Goal: Task Accomplishment & Management: Complete application form

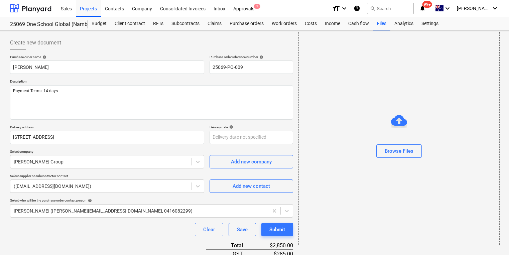
scroll to position [95, 0]
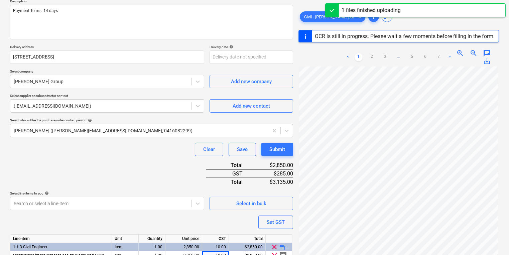
scroll to position [68, 0]
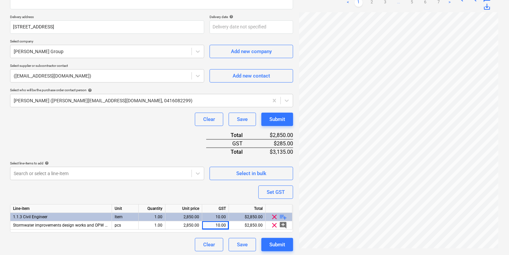
scroll to position [111, 0]
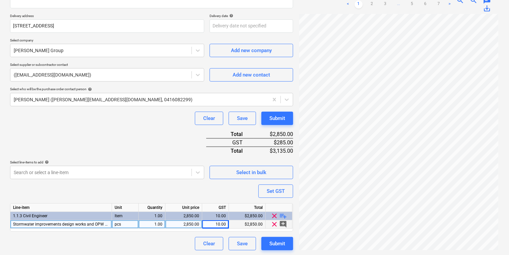
click at [35, 223] on span "Stormwater improvements design works and OPW application" at bounding box center [69, 224] width 112 height 5
type textarea "x"
type input "Stormwater Improvements design works and OPW application"
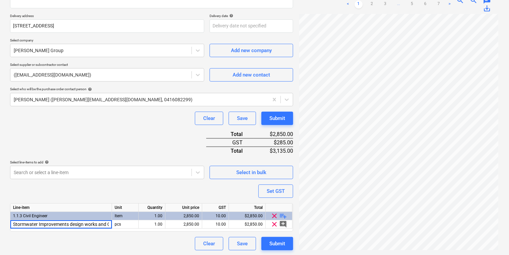
click at [76, 234] on div "Purchase order name help [PERSON_NAME] Purchase order reference number help 250…" at bounding box center [151, 97] width 283 height 307
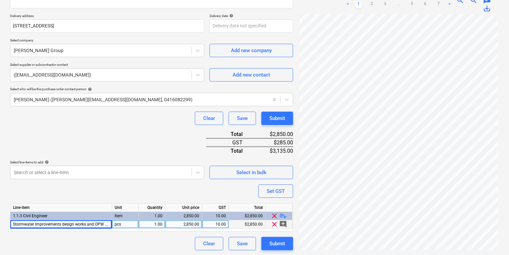
click at [102, 223] on span "Stormwater Improvements design works and OPW application" at bounding box center [69, 224] width 112 height 5
click at [126, 248] on div "Clear Save Submit" at bounding box center [151, 243] width 283 height 13
click at [279, 241] on div "Submit" at bounding box center [277, 243] width 16 height 9
type textarea "x"
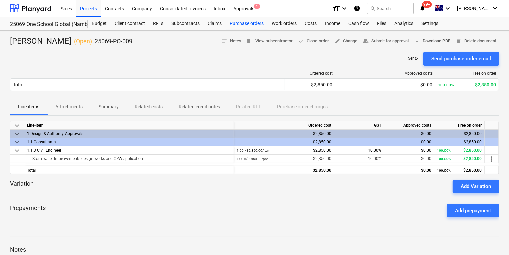
click at [434, 39] on span "save_alt Download PDF" at bounding box center [432, 41] width 36 height 8
